Goal: Transaction & Acquisition: Purchase product/service

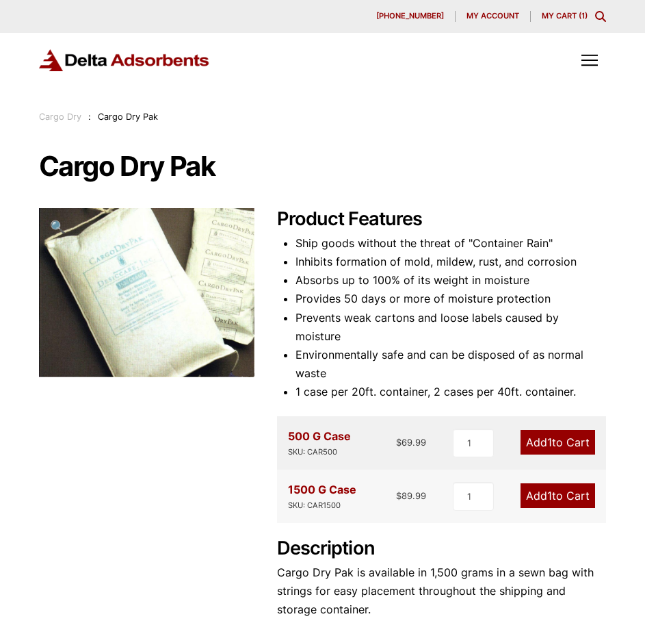
click at [325, 480] on div "1500 G Case SKU: CAR1500" at bounding box center [322, 495] width 68 height 31
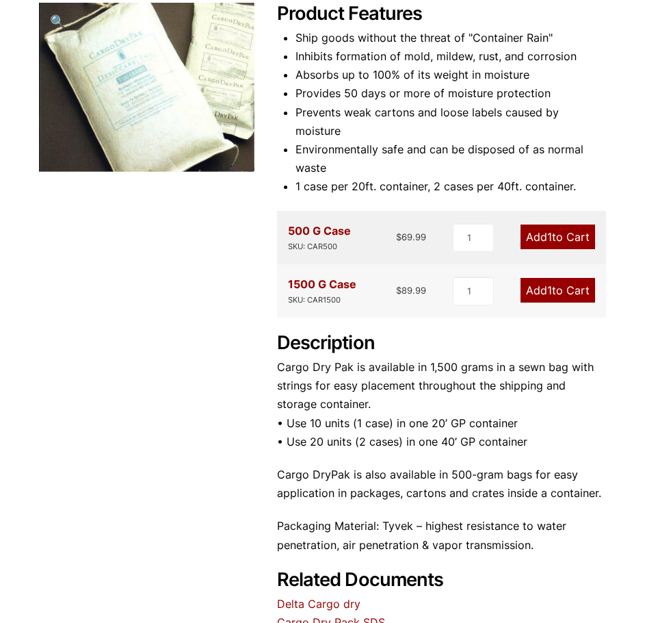
click at [561, 278] on link "Add 1 to Cart" at bounding box center [558, 290] width 75 height 25
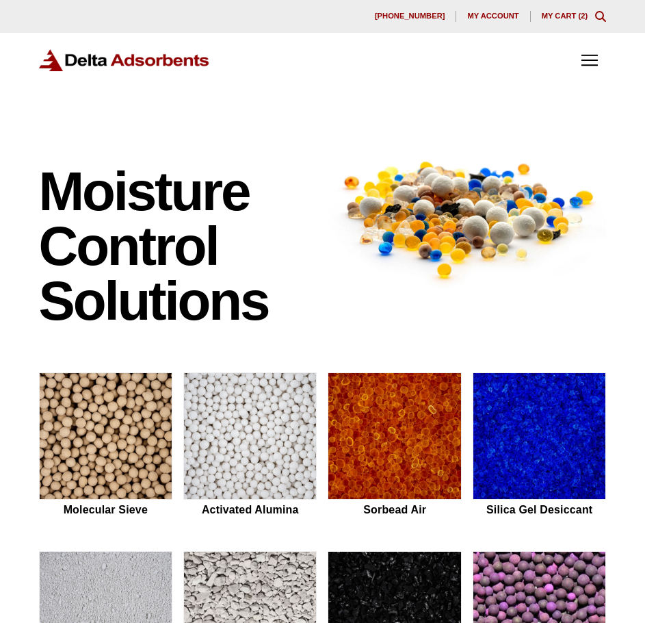
click at [576, 17] on link "My Cart ( 2 )" at bounding box center [565, 16] width 47 height 8
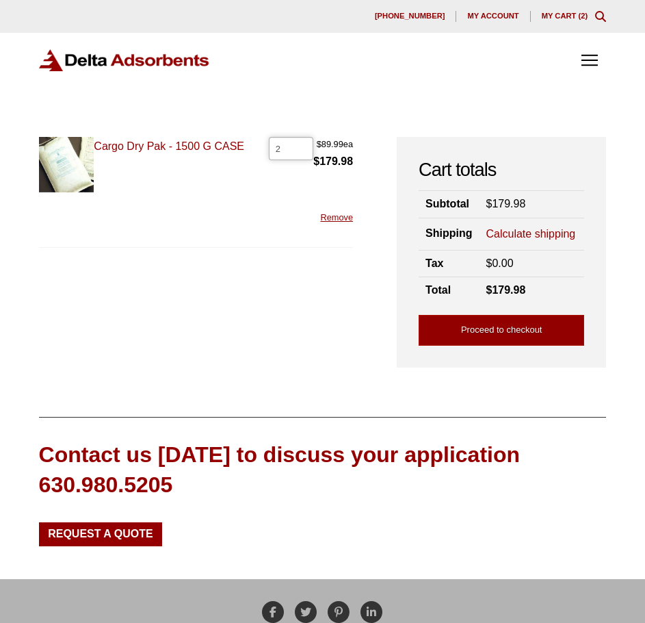
click at [291, 154] on input "2" at bounding box center [291, 148] width 44 height 23
type input "1"
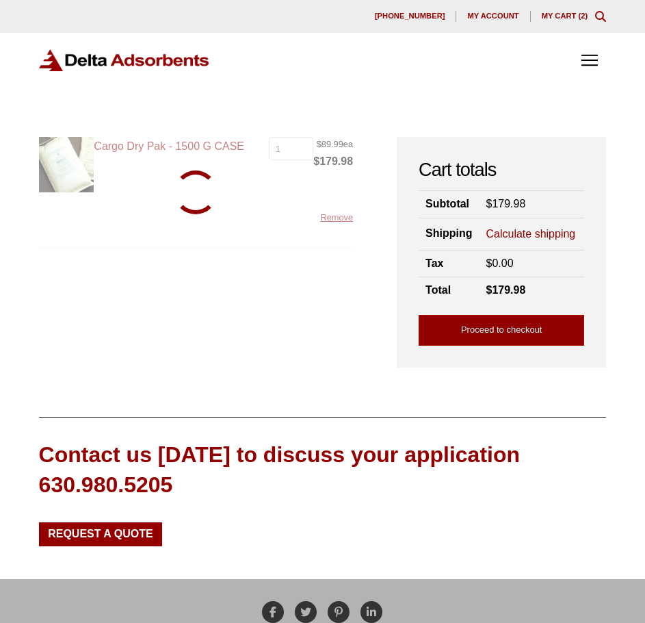
click at [333, 216] on link "Remove" at bounding box center [336, 217] width 33 height 10
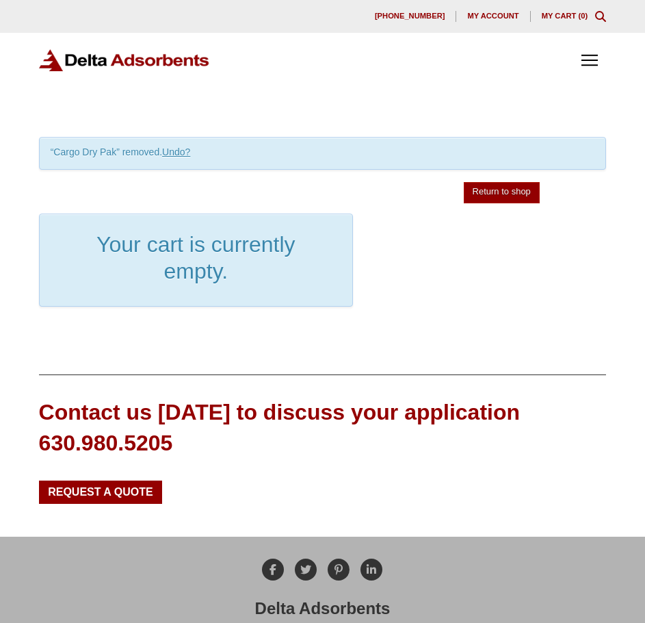
click at [146, 68] on img at bounding box center [124, 60] width 171 height 23
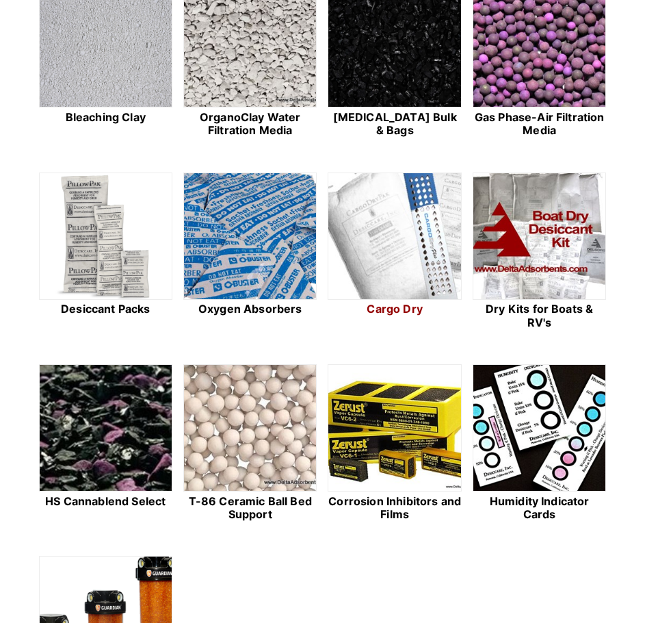
scroll to position [616, 0]
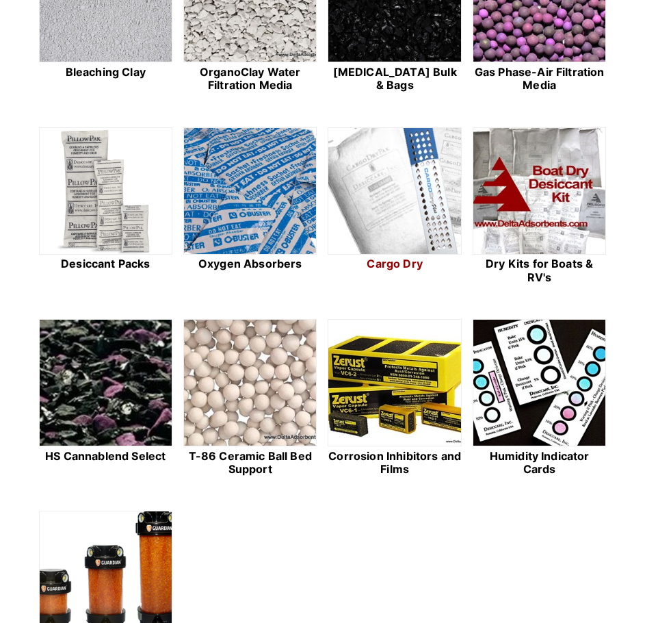
click at [374, 157] on img at bounding box center [394, 191] width 132 height 127
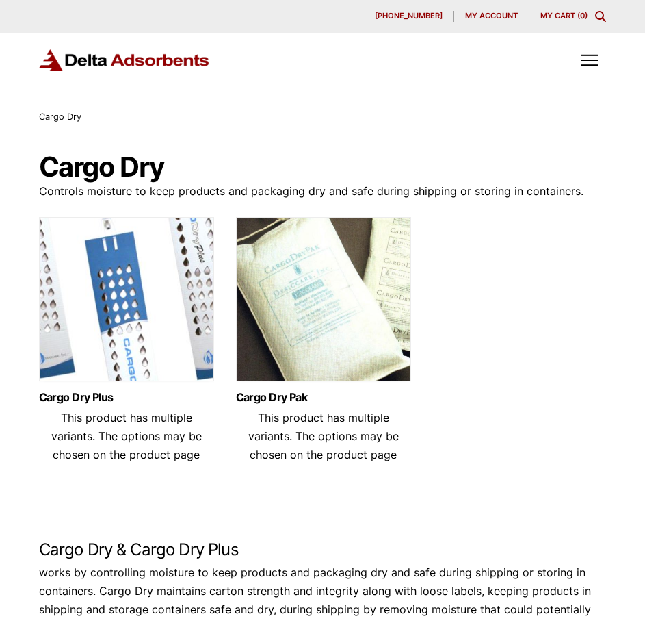
click at [372, 383] on div "Cargo Dry Pak This product has multiple variants. The options may be chosen on …" at bounding box center [323, 427] width 175 height 93
click at [270, 395] on link "Cargo Dry Pak" at bounding box center [323, 397] width 175 height 12
